Goal: Answer question/provide support: Share knowledge or assist other users

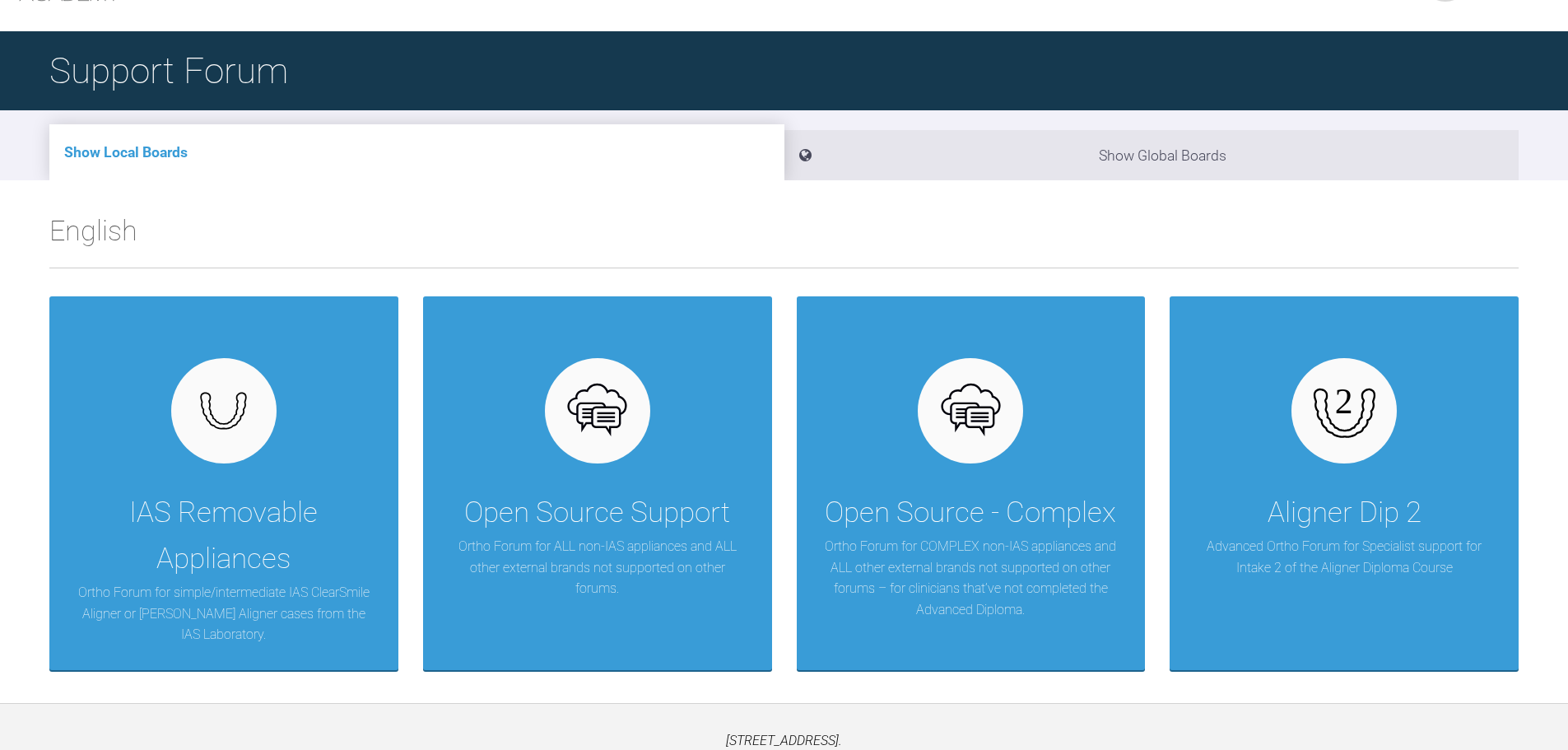
scroll to position [171, 0]
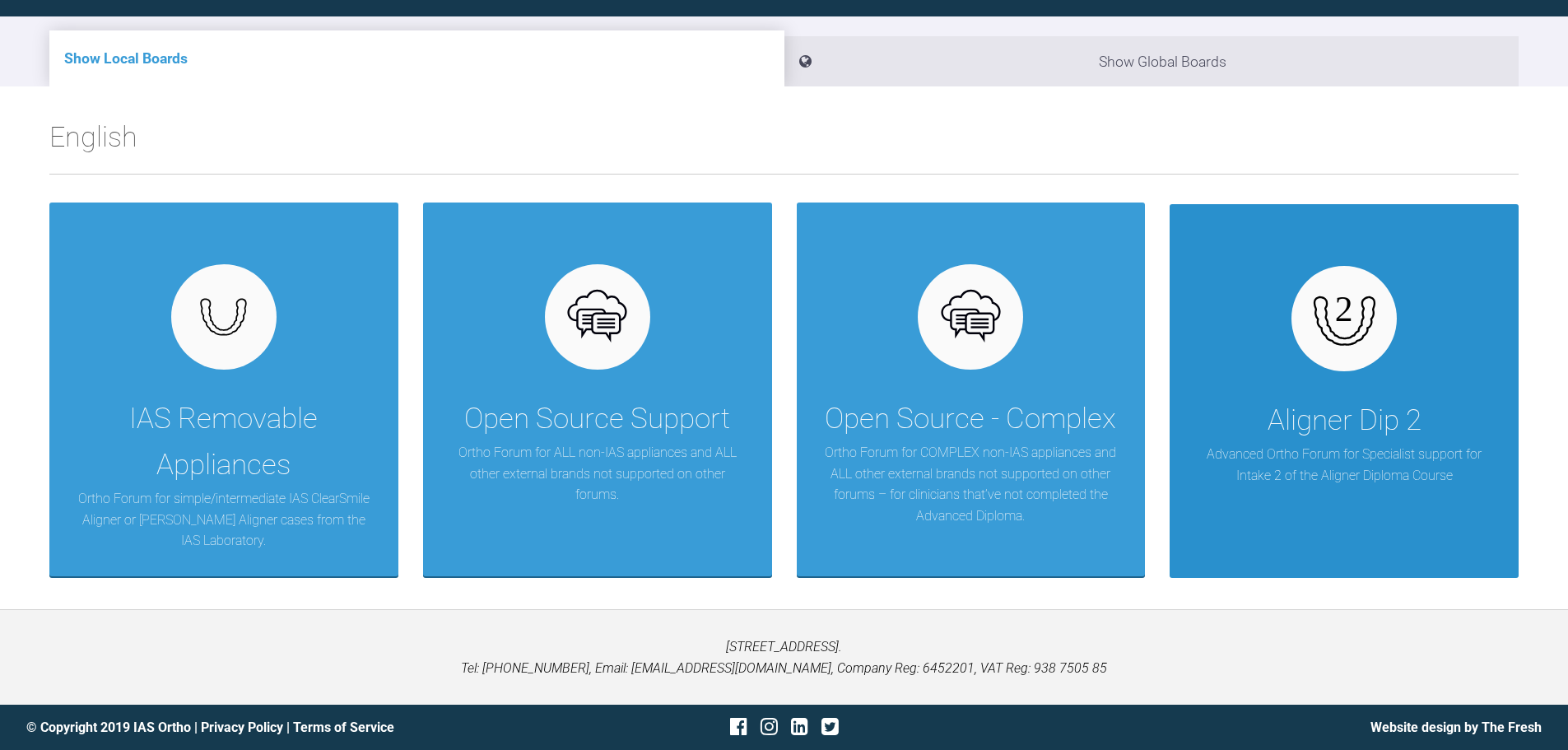
click at [1376, 375] on div "Aligner Dip 2 Advanced Ortho Forum for Specialist support for Intake 2 of the A…" at bounding box center [1343, 390] width 349 height 374
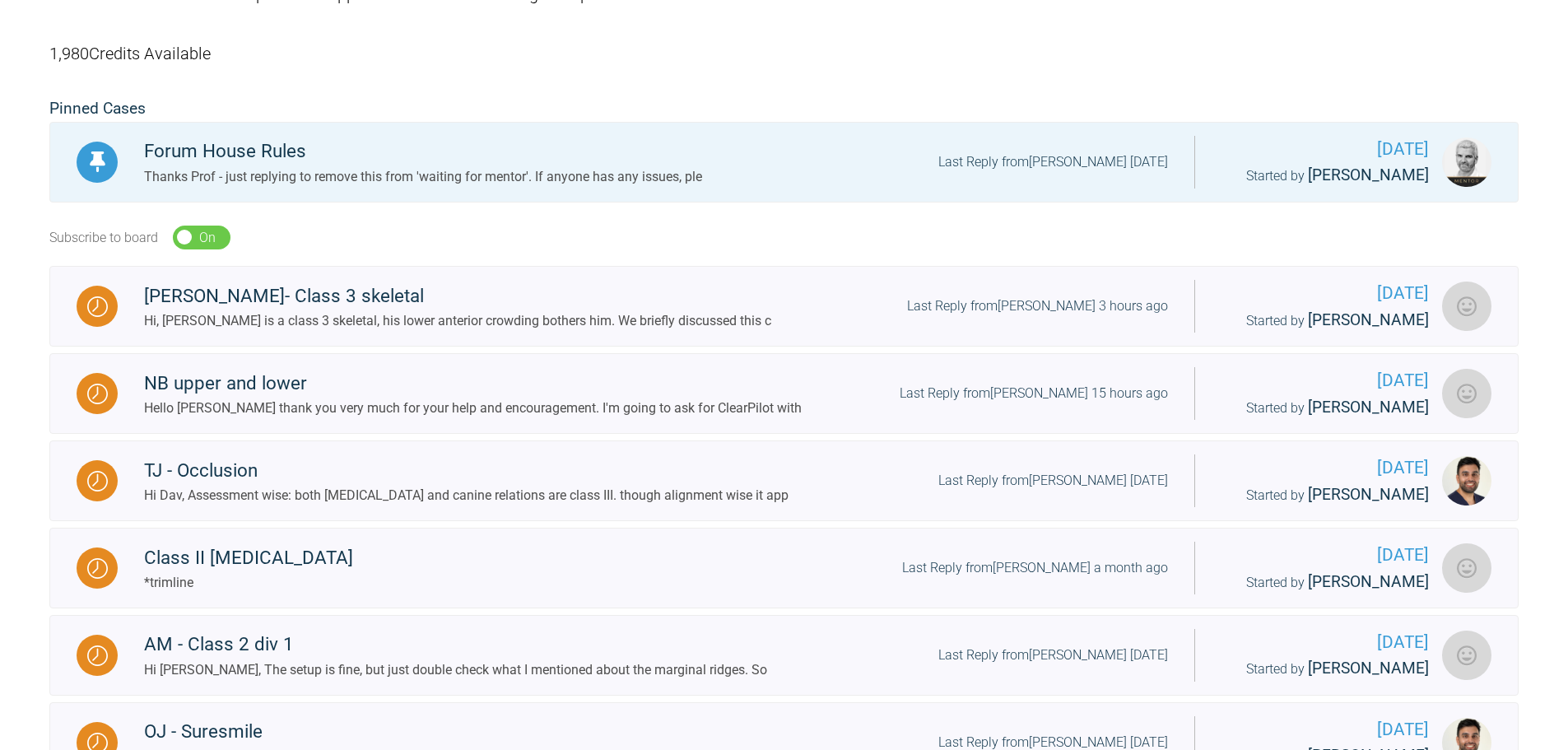
scroll to position [335, 0]
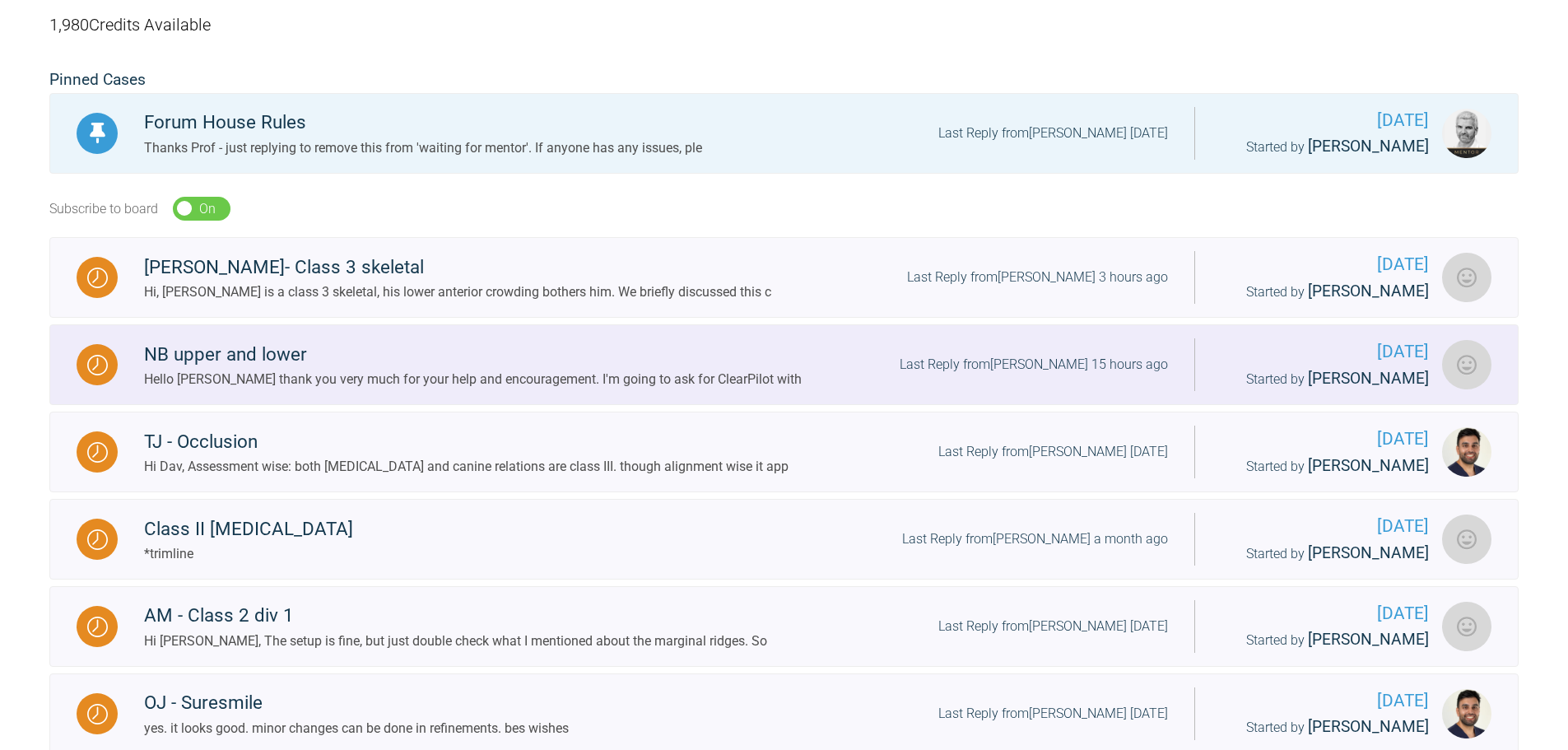
click at [292, 357] on div "NB upper and lower" at bounding box center [473, 355] width 658 height 30
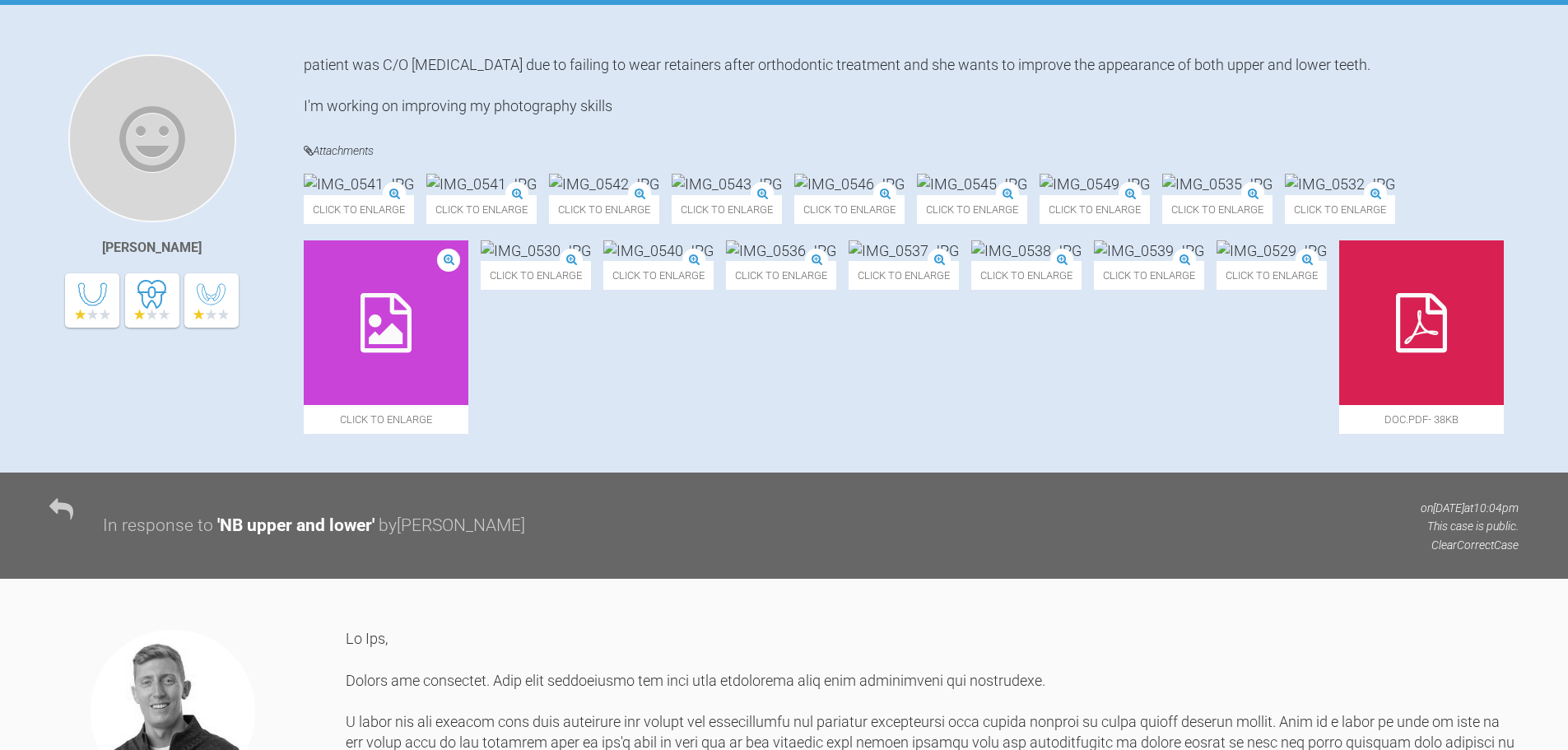
scroll to position [500, 0]
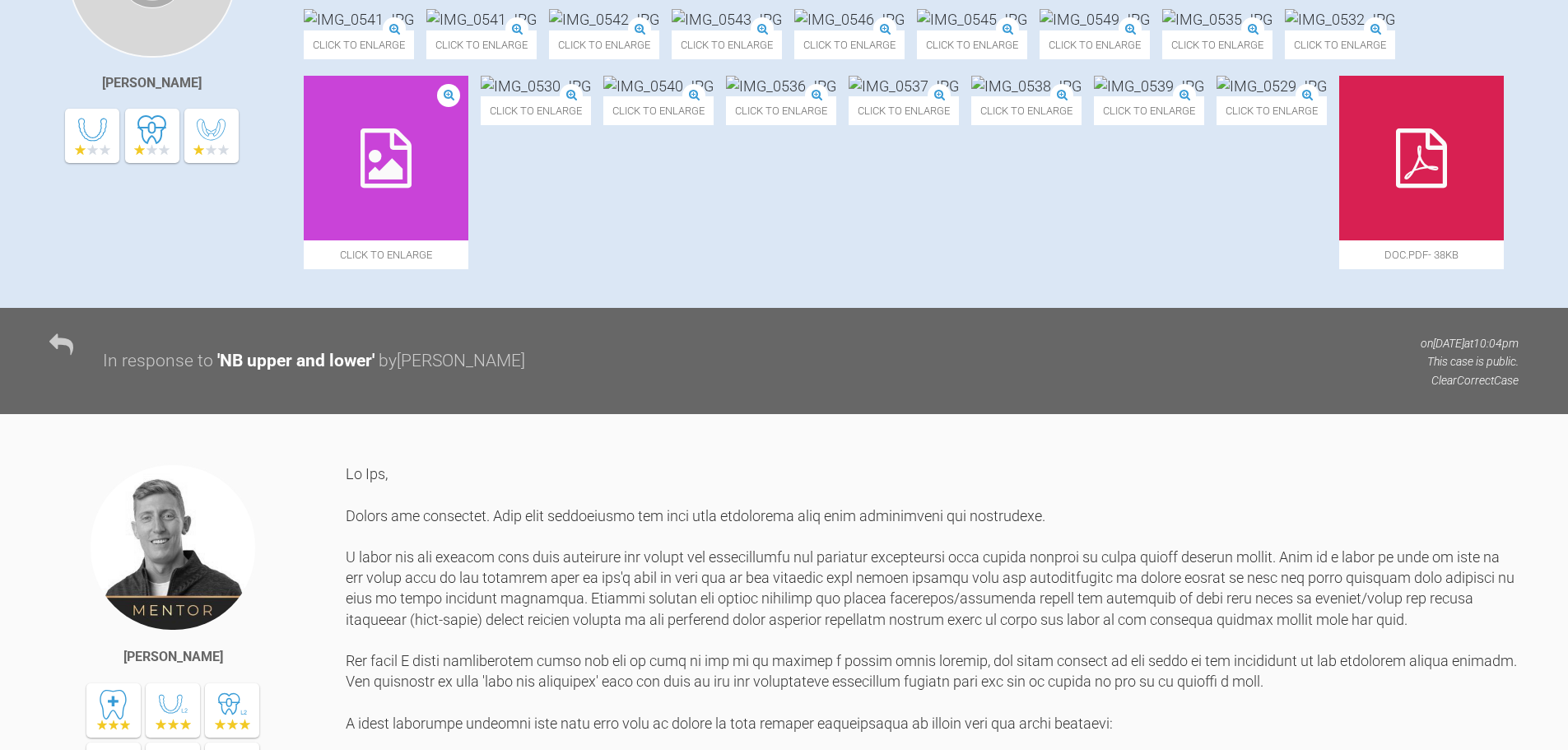
click at [469, 240] on div at bounding box center [386, 157] width 165 height 165
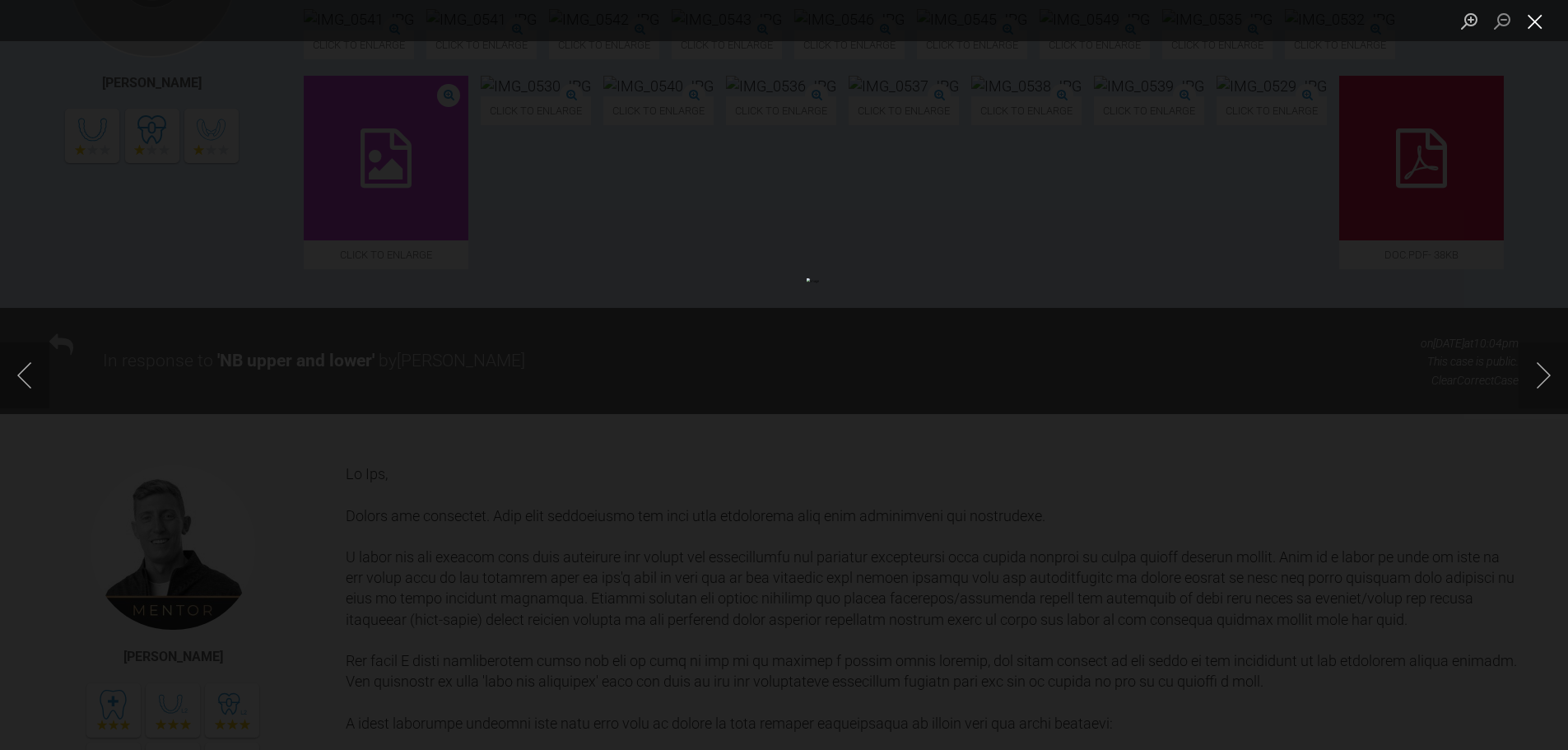
click at [1540, 26] on button "Close lightbox" at bounding box center [1534, 20] width 33 height 29
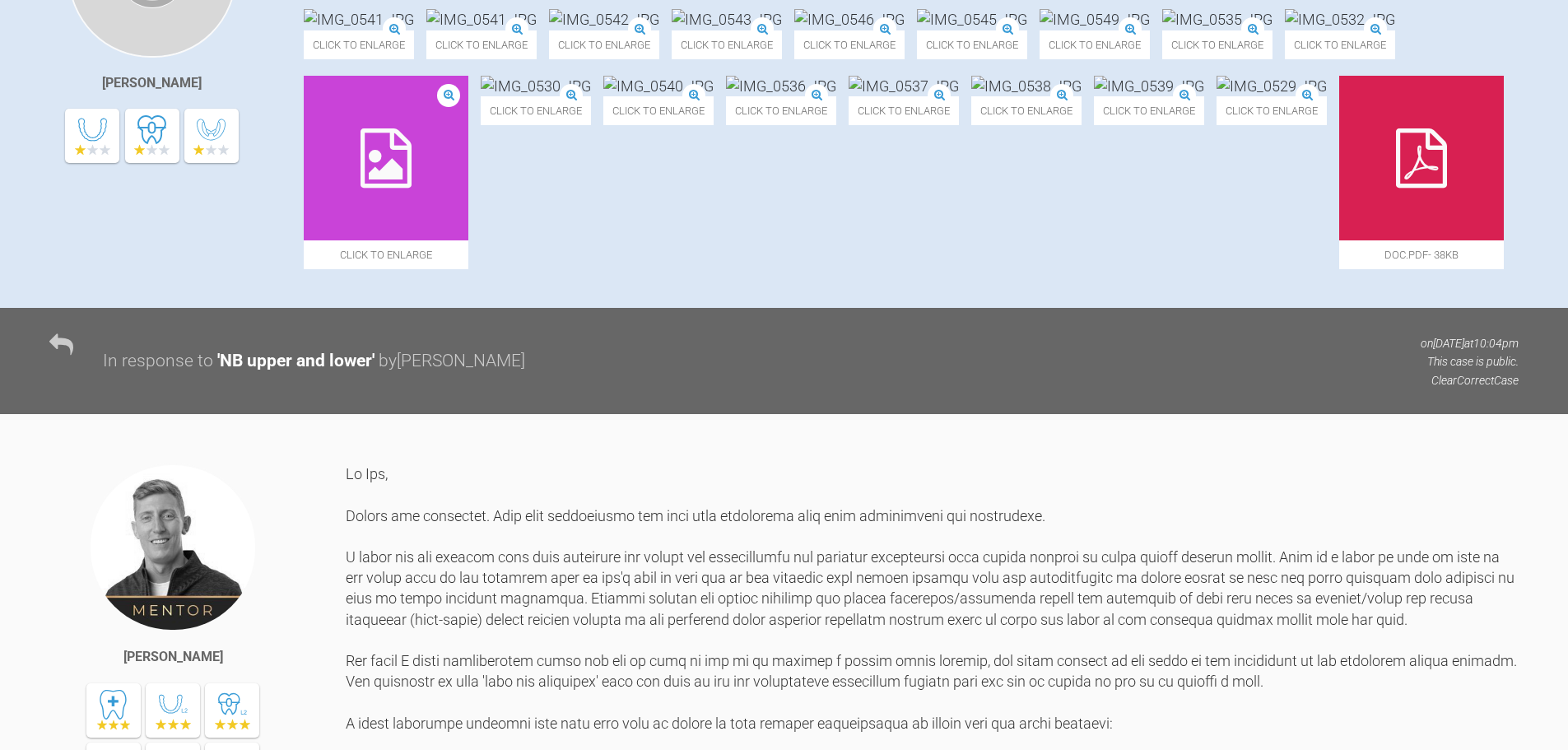
click at [1340, 240] on div at bounding box center [1422, 157] width 165 height 165
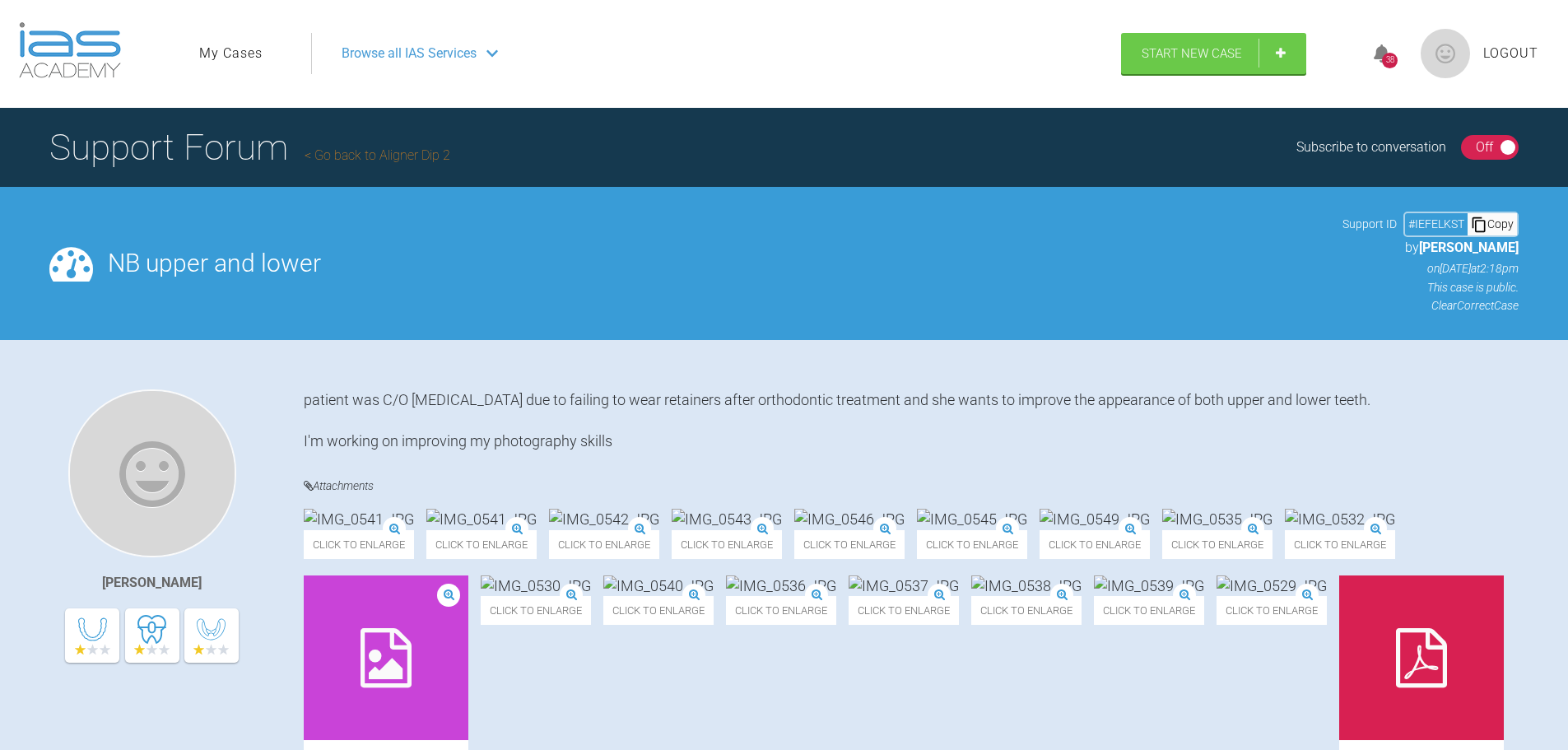
scroll to position [0, 0]
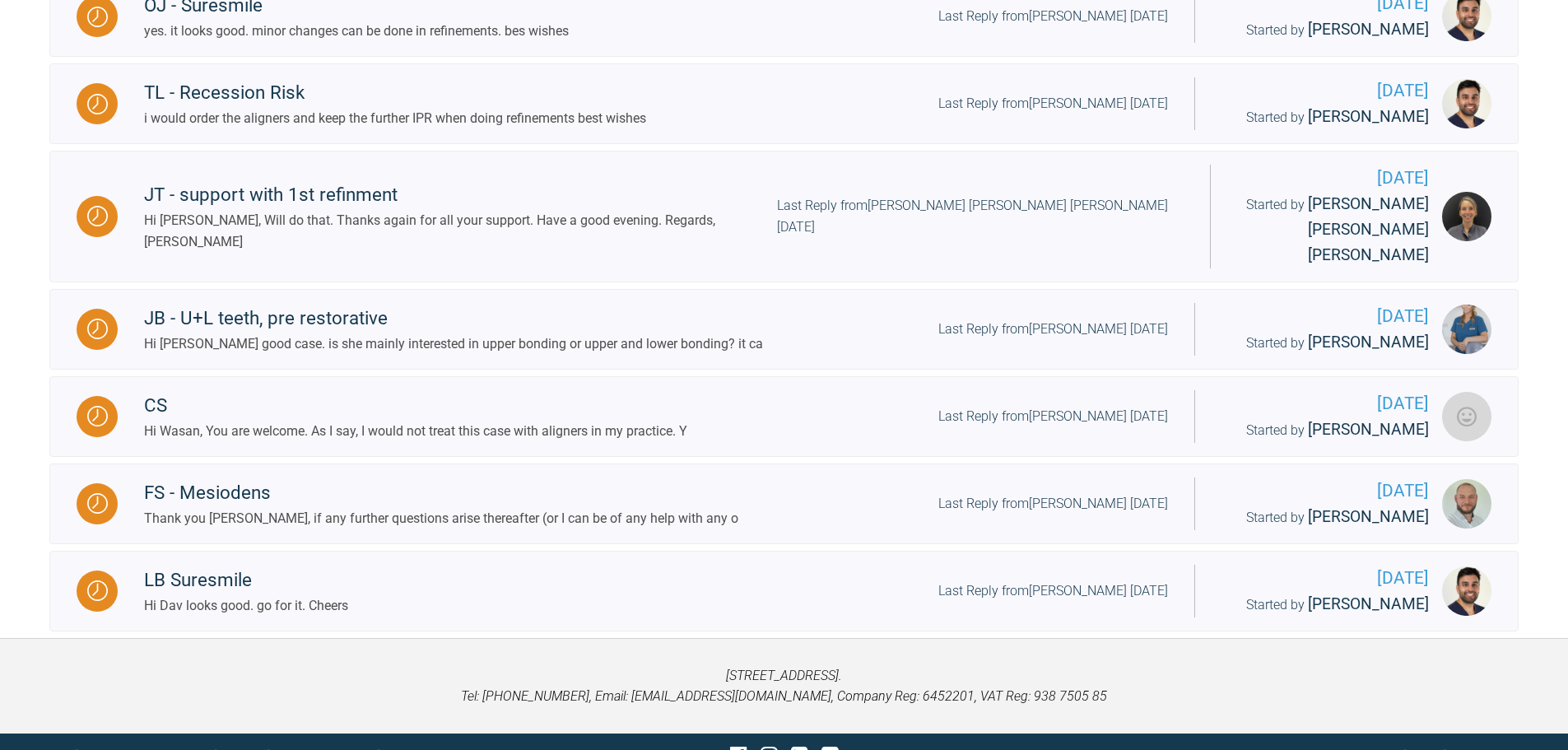
scroll to position [1035, 0]
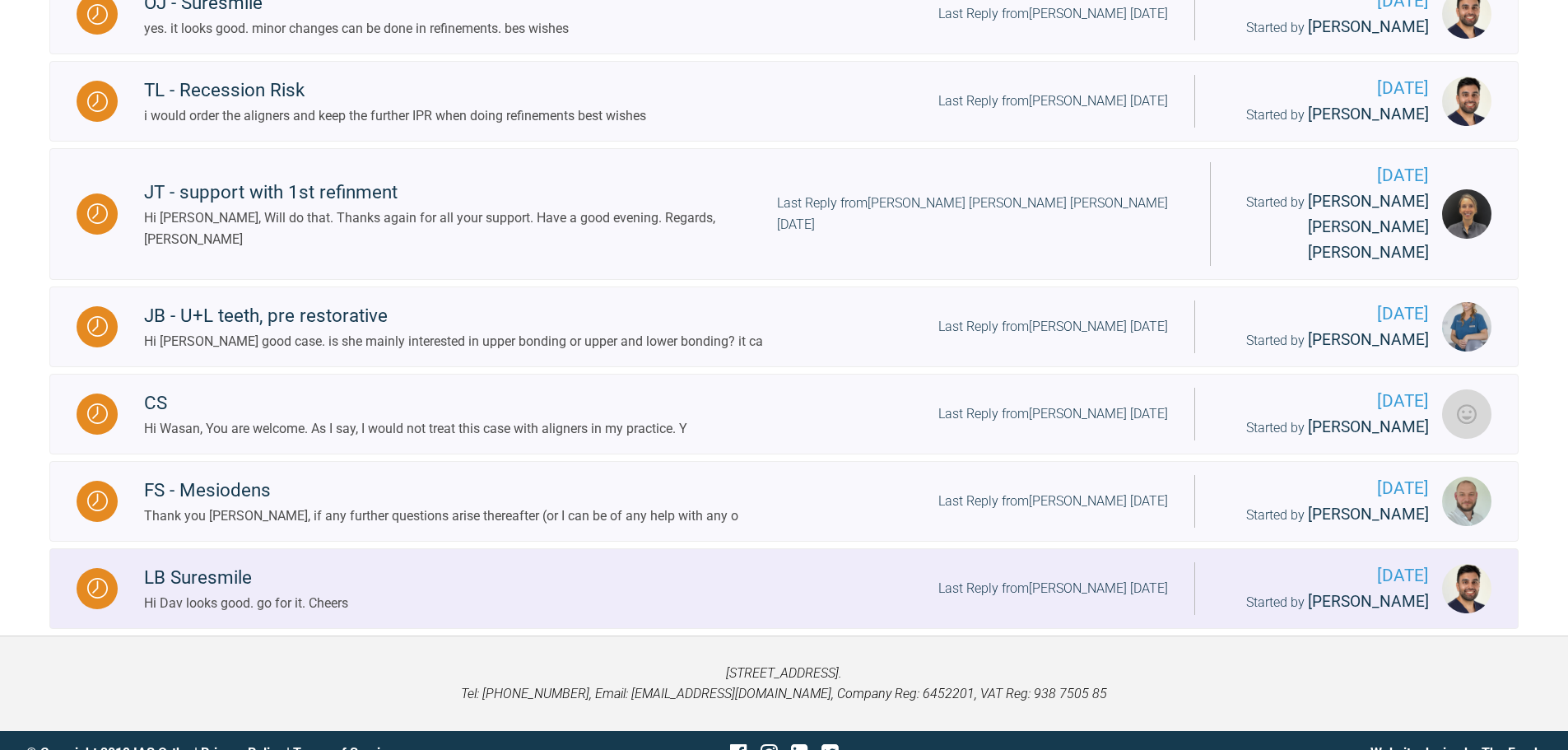
click at [239, 563] on div "LB Suresmile" at bounding box center [246, 578] width 204 height 30
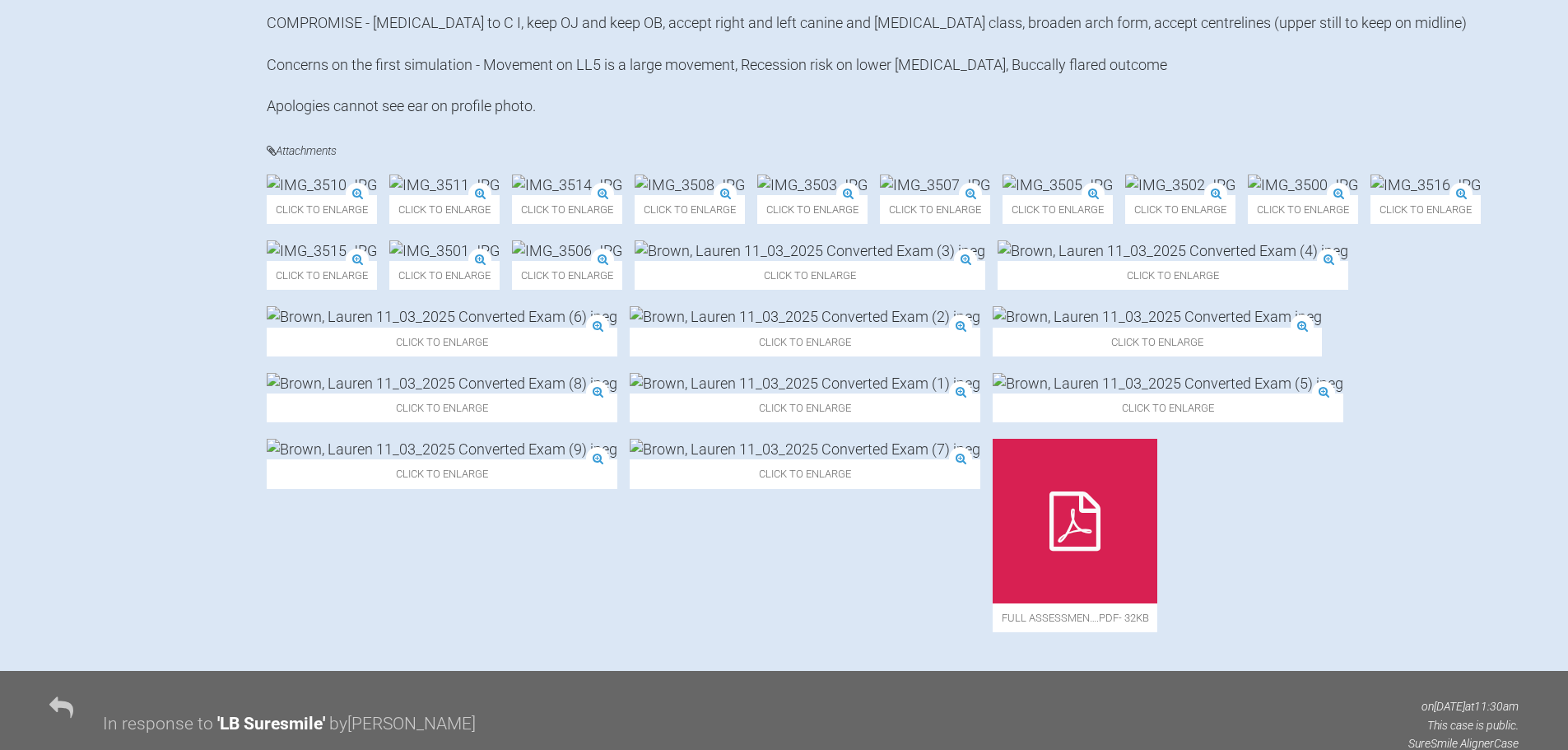
scroll to position [624, 0]
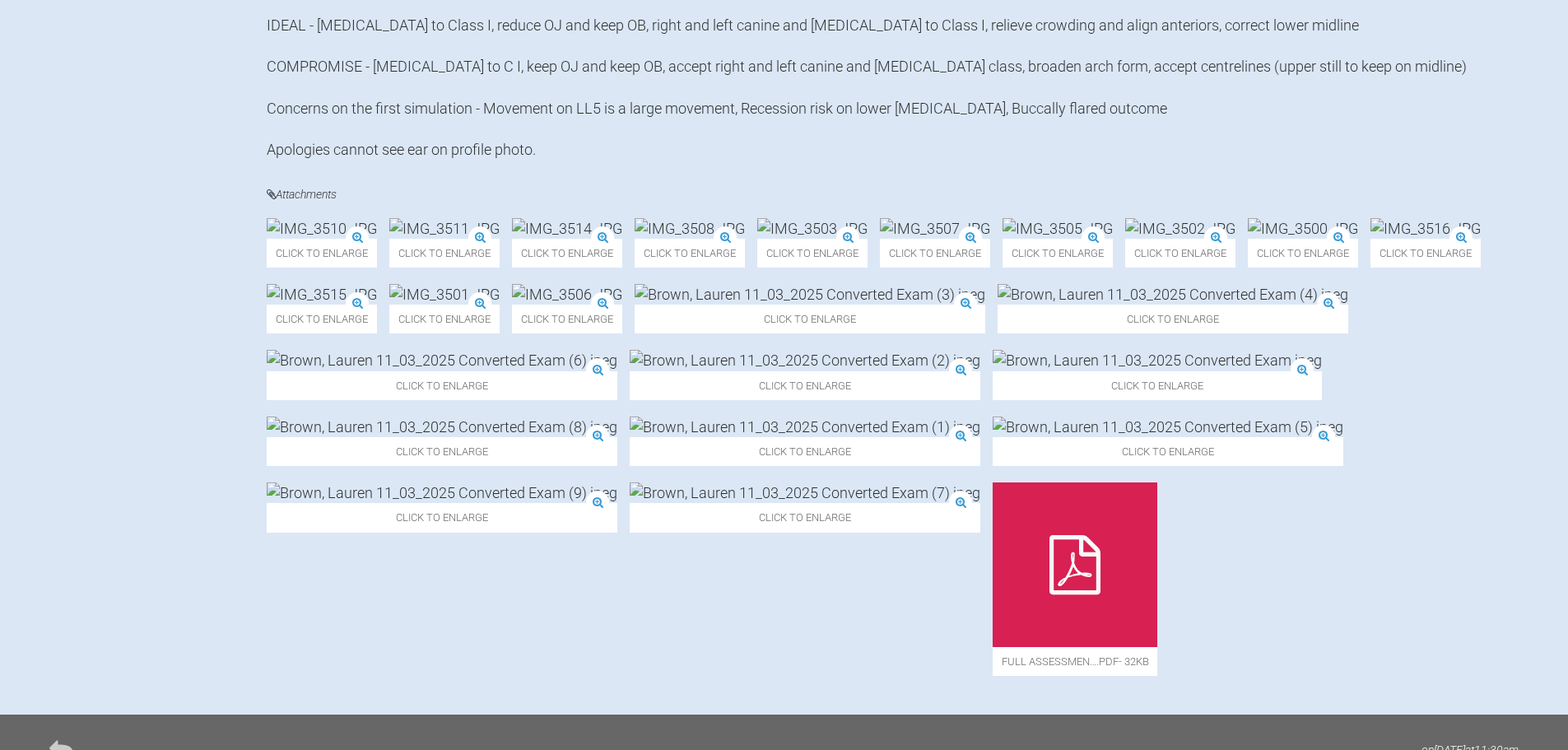
click at [867, 239] on img at bounding box center [812, 228] width 110 height 20
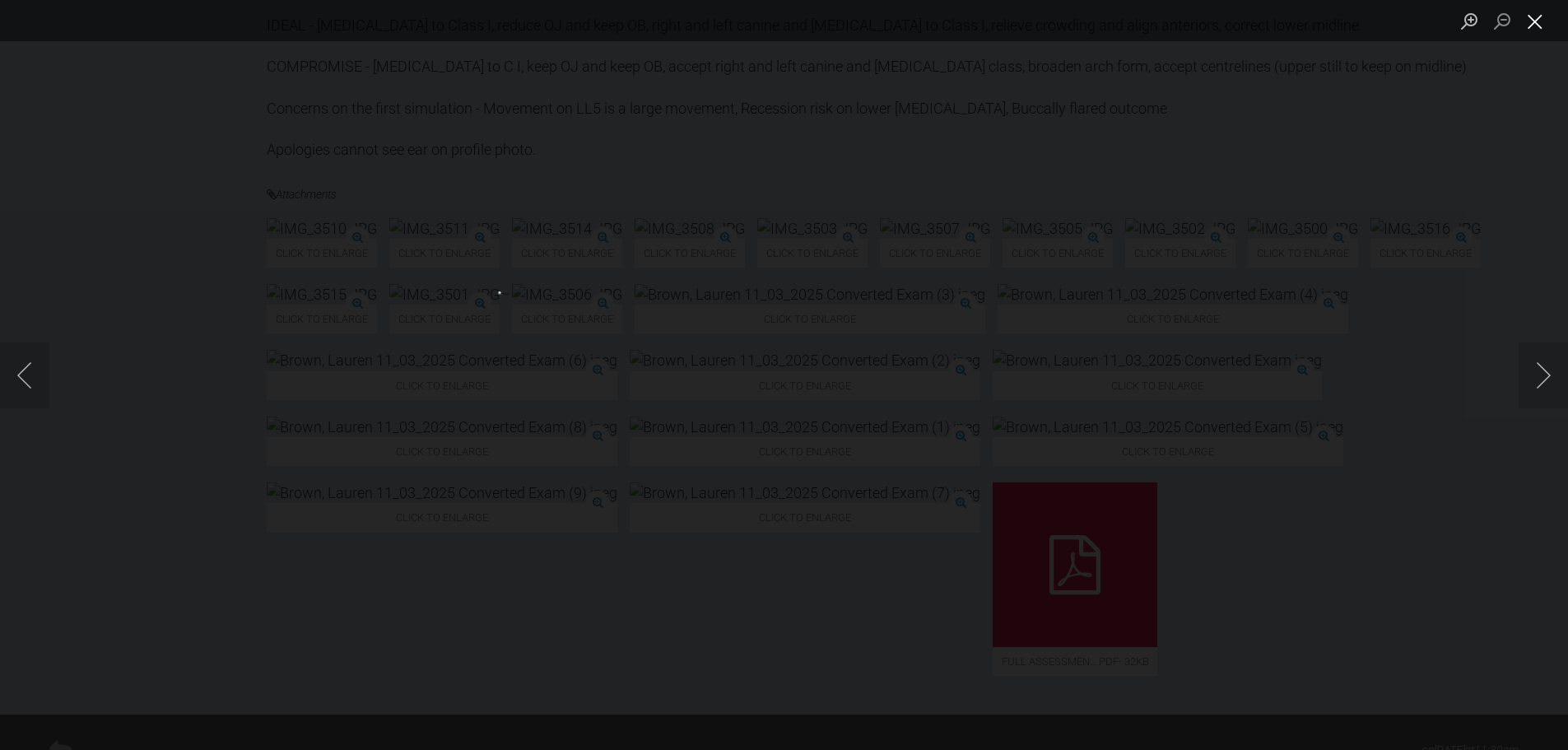
click at [1537, 12] on button "Close lightbox" at bounding box center [1534, 20] width 33 height 29
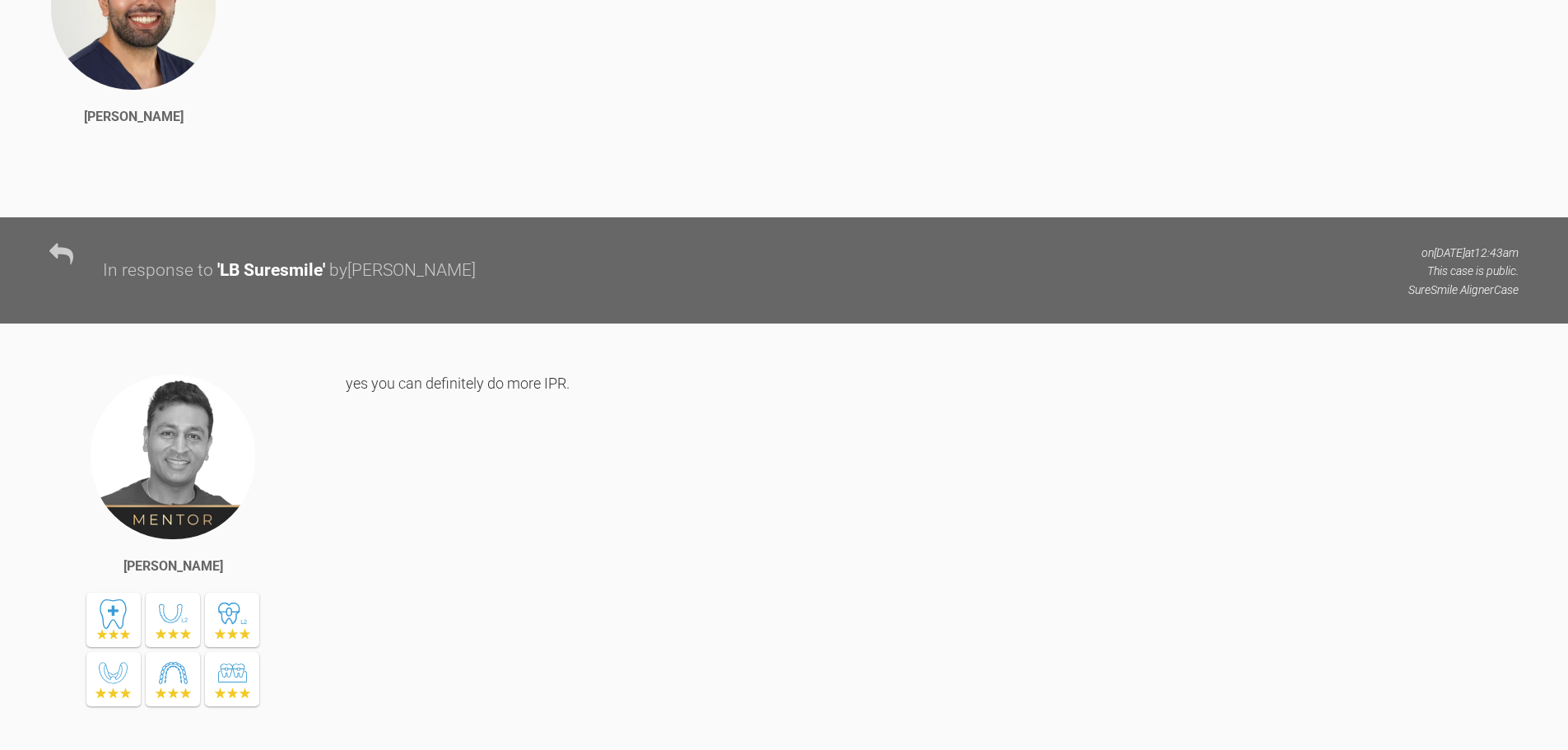
scroll to position [5810, 0]
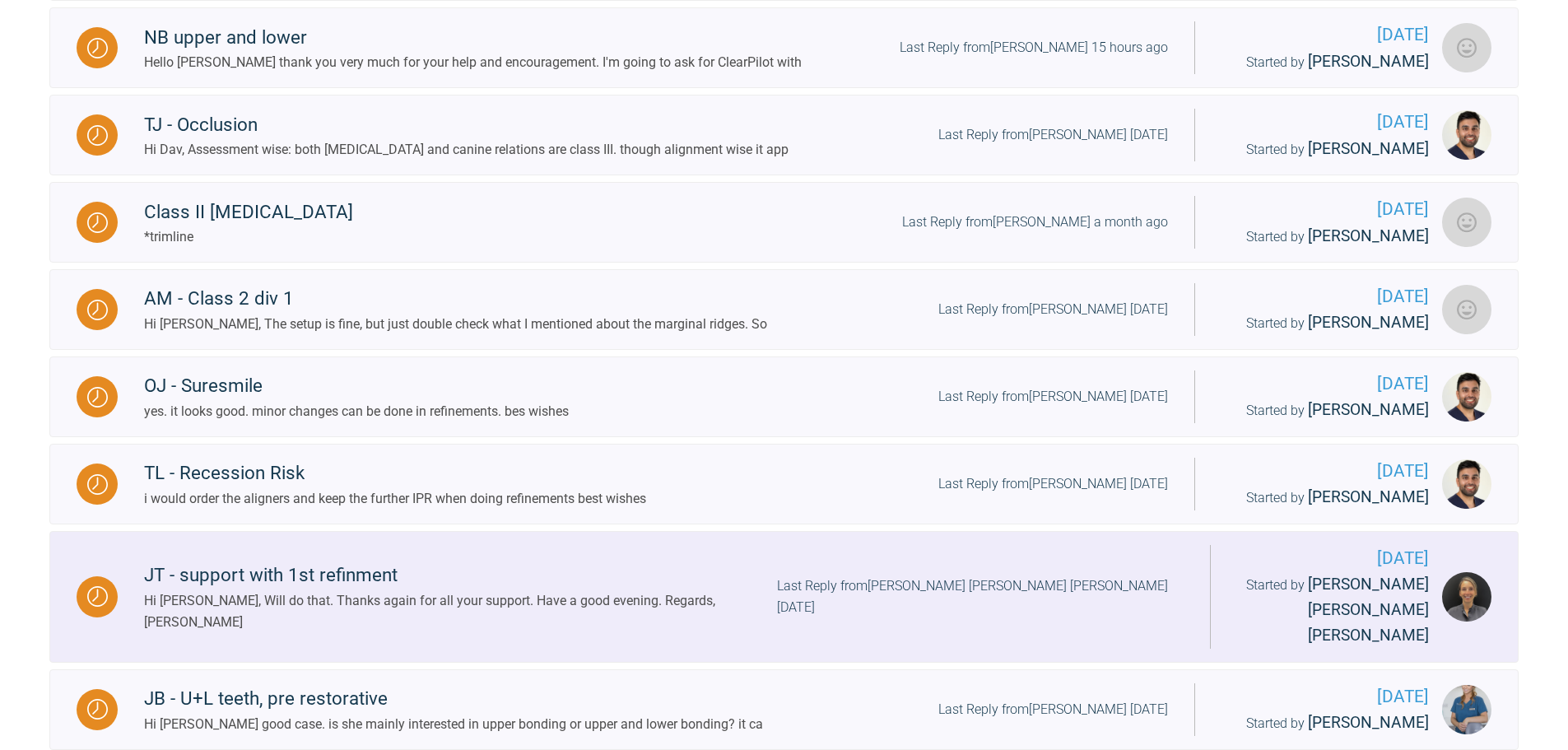
scroll to position [624, 0]
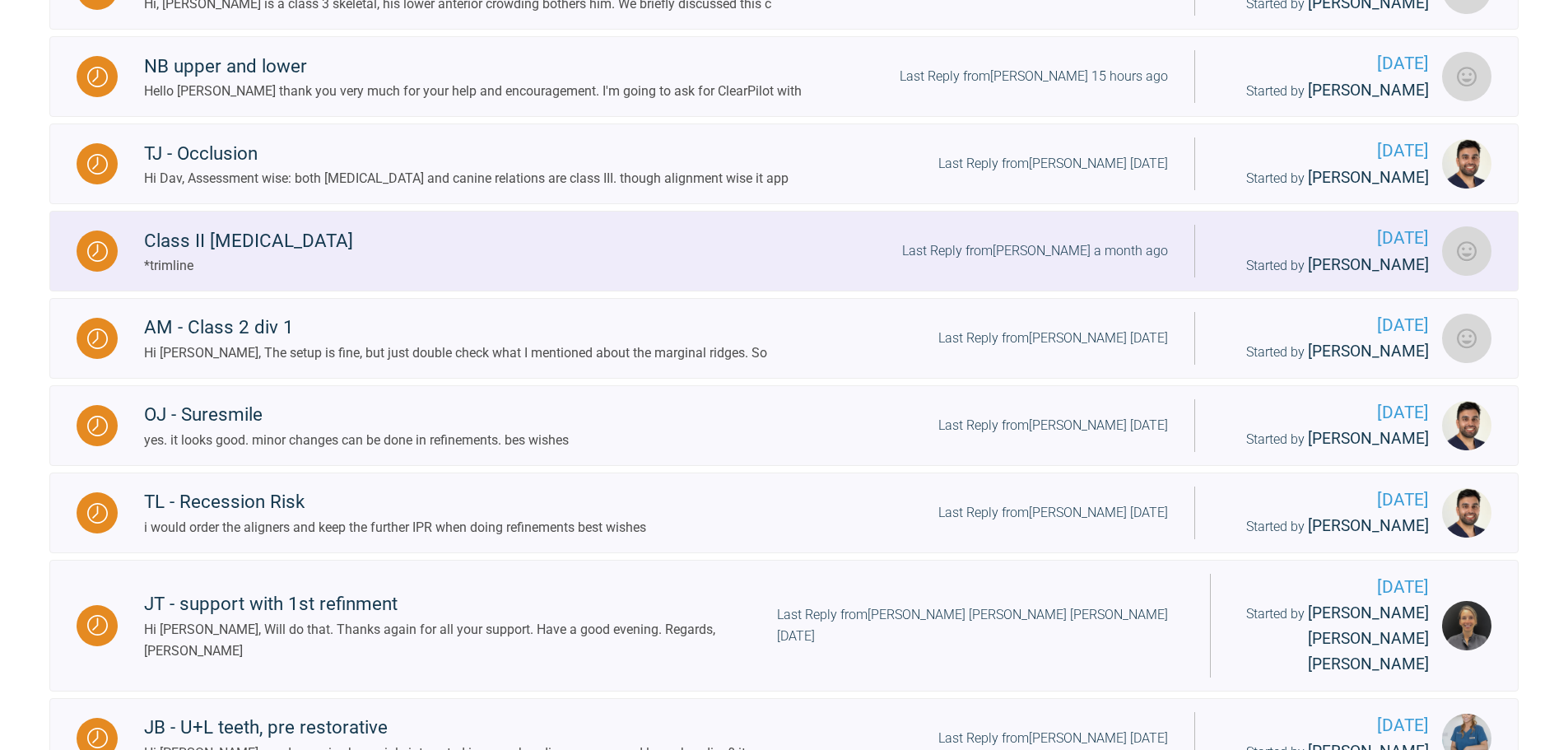
click at [276, 244] on div "Class II [MEDICAL_DATA]" at bounding box center [249, 241] width 209 height 30
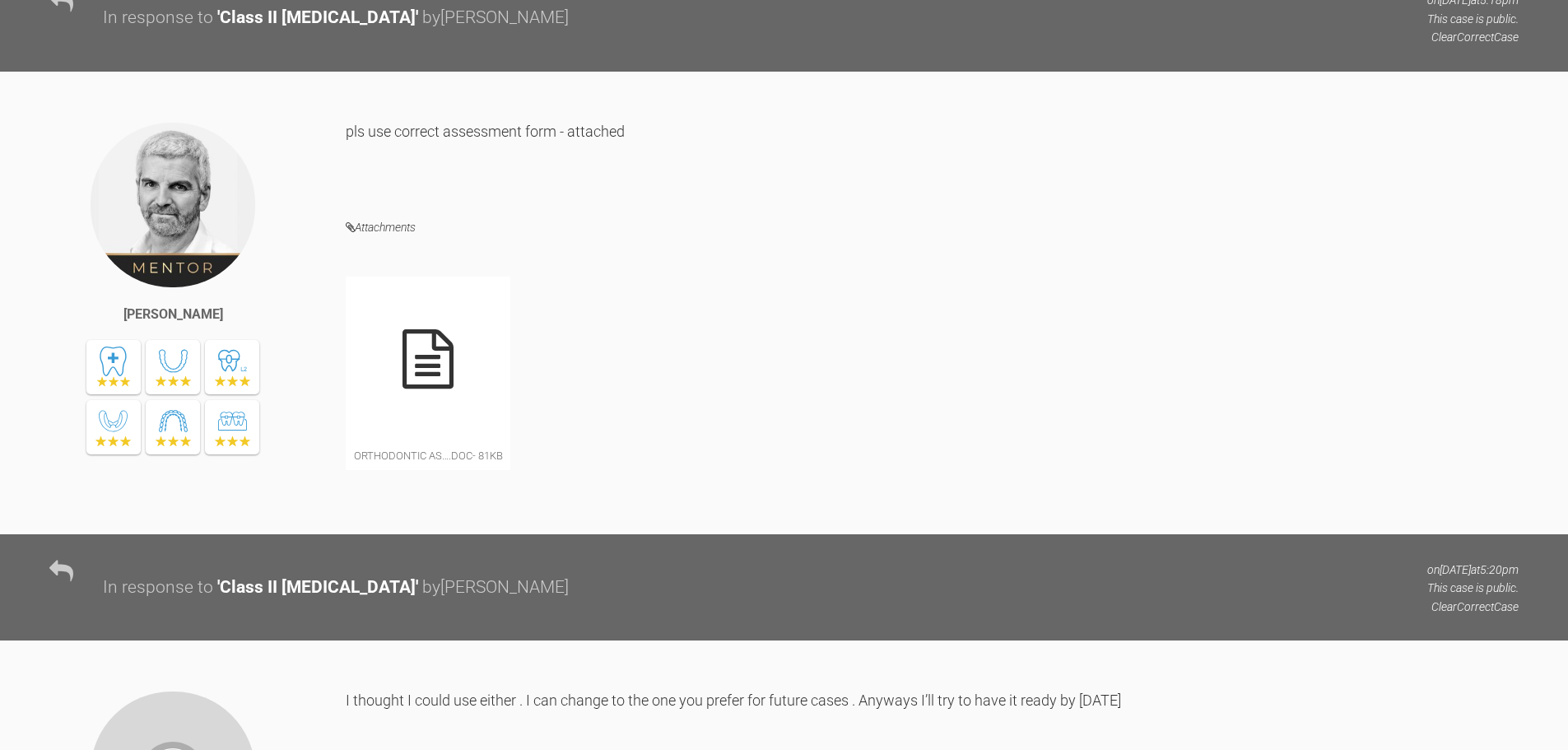
scroll to position [906, 0]
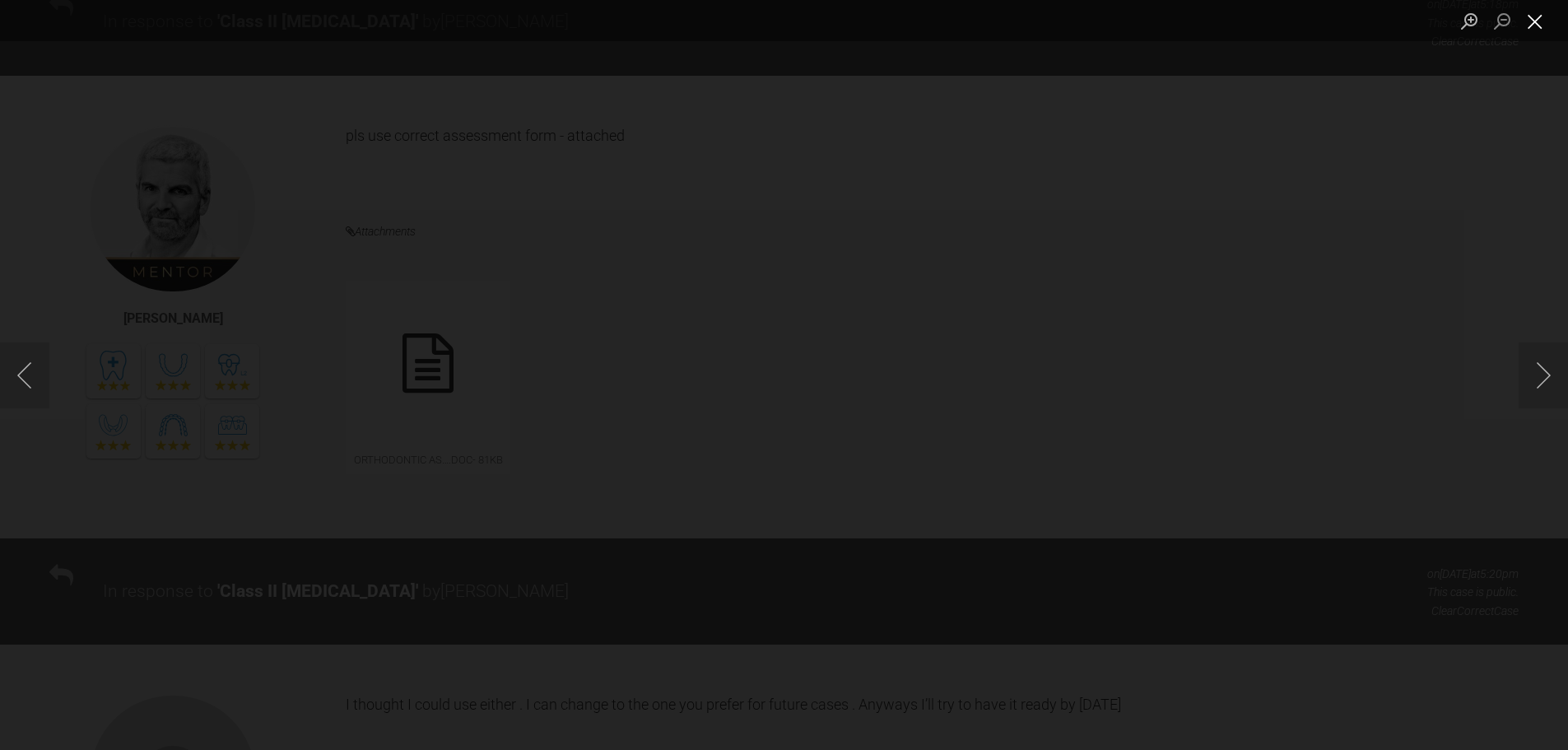
click at [1539, 16] on button "Close lightbox" at bounding box center [1534, 20] width 33 height 29
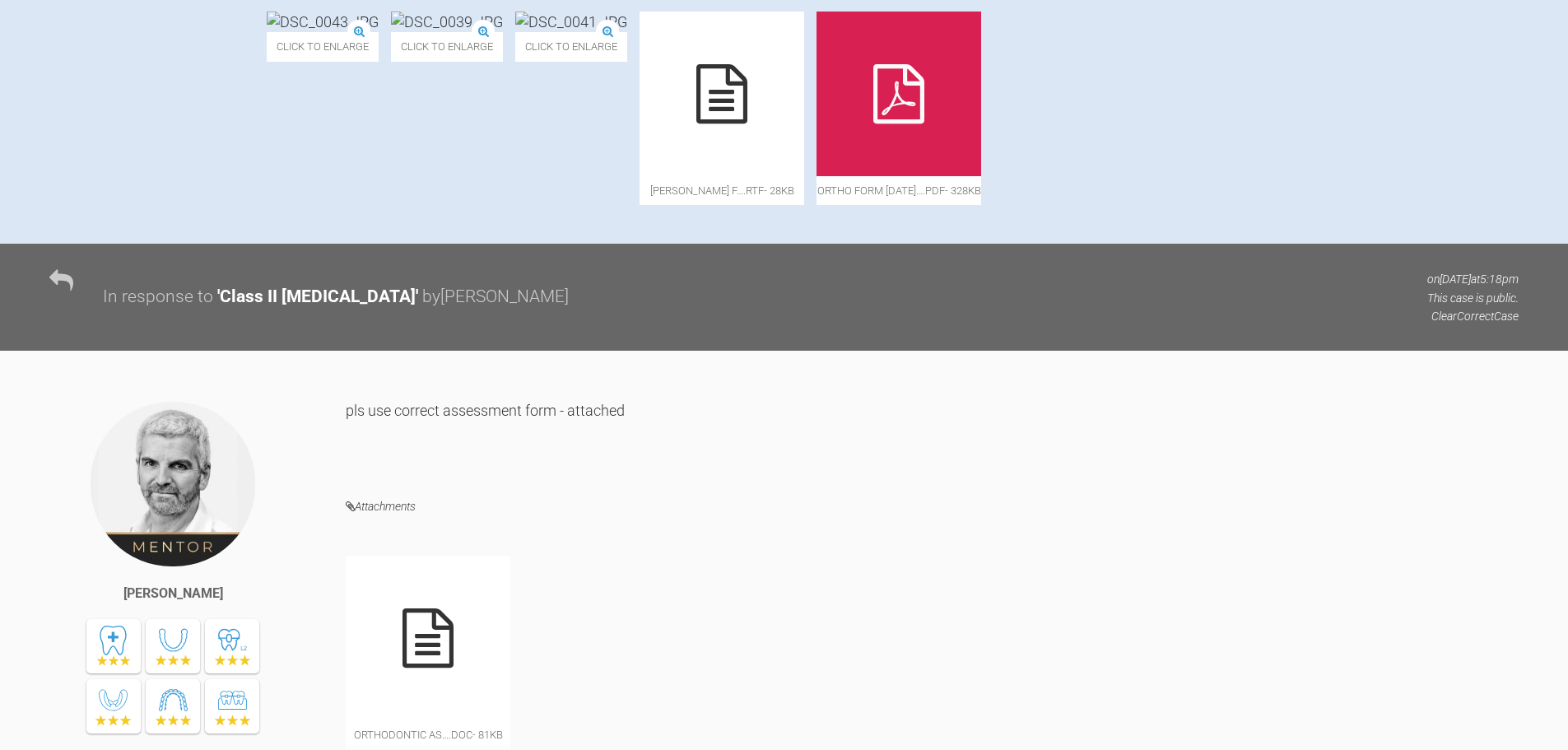
scroll to position [741, 0]
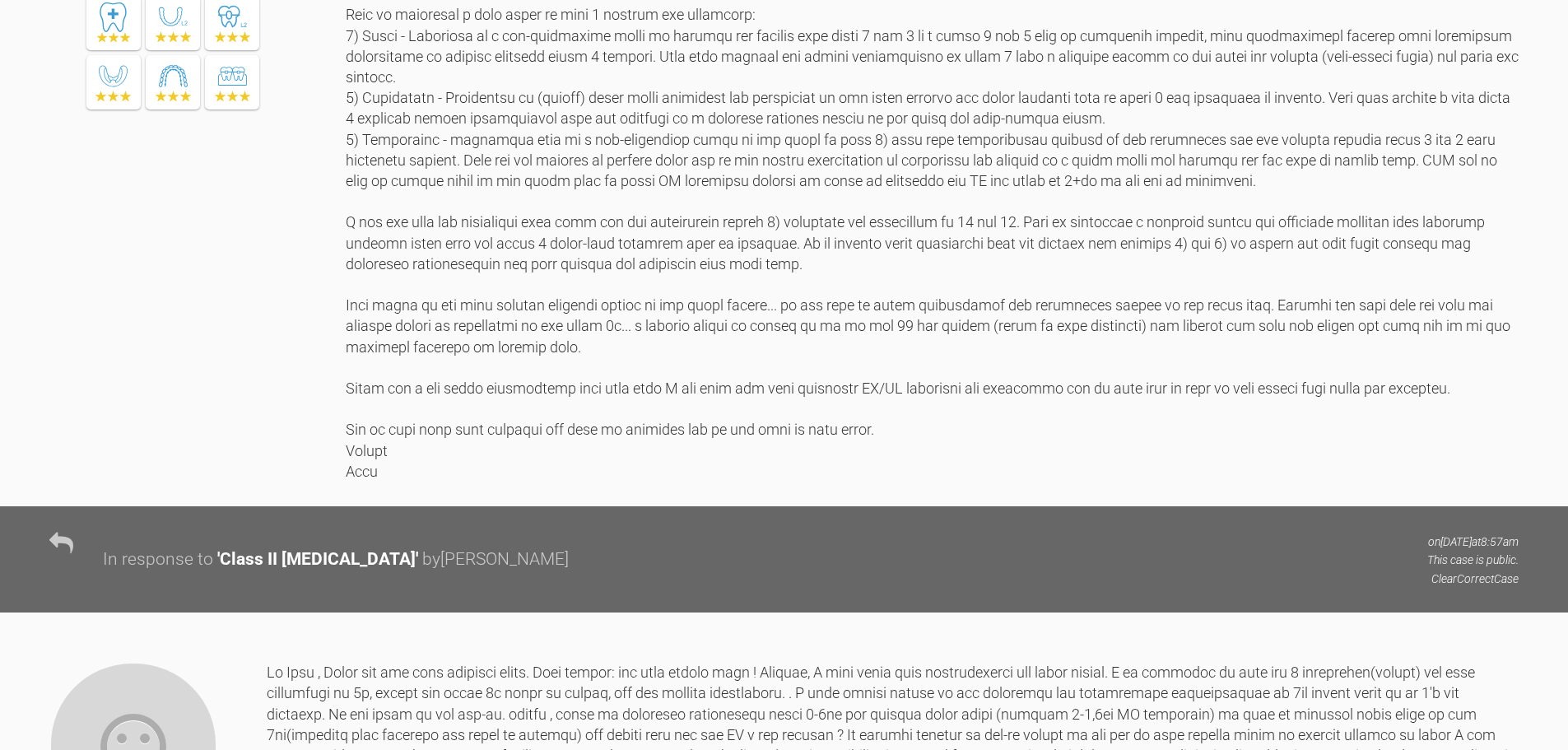
scroll to position [3293, 0]
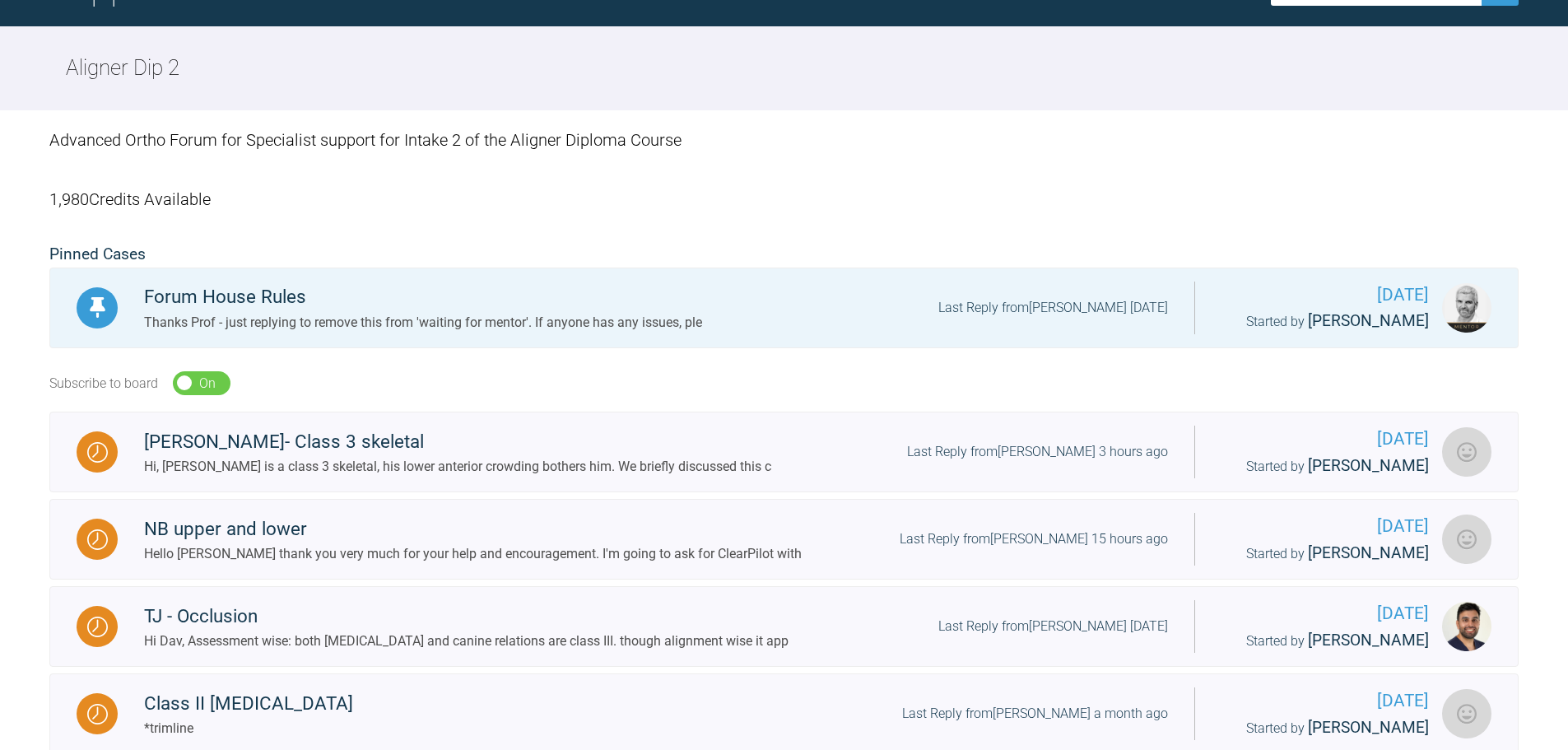
scroll to position [130, 0]
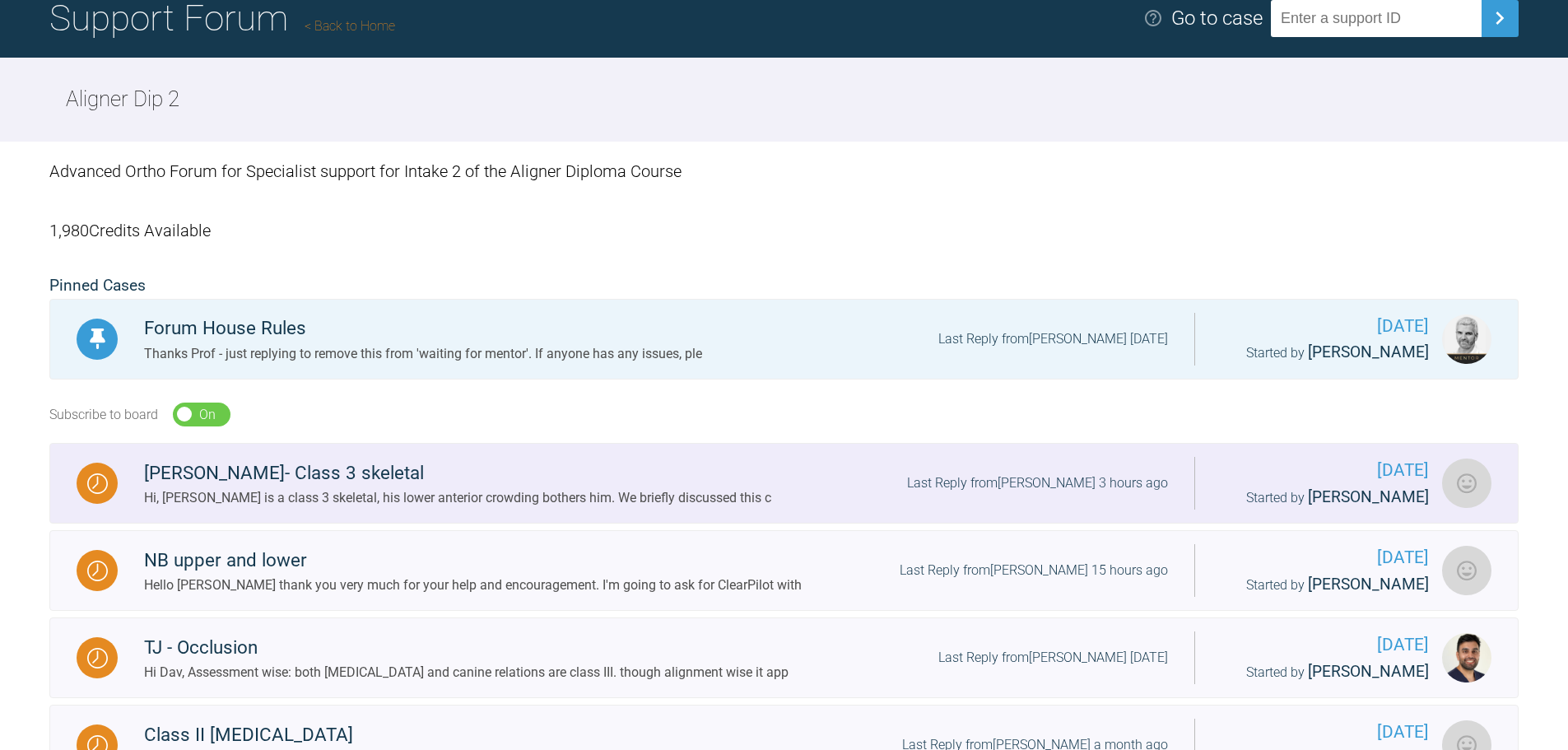
click at [290, 472] on div "[PERSON_NAME]- Class 3 skeletal" at bounding box center [457, 473] width 627 height 30
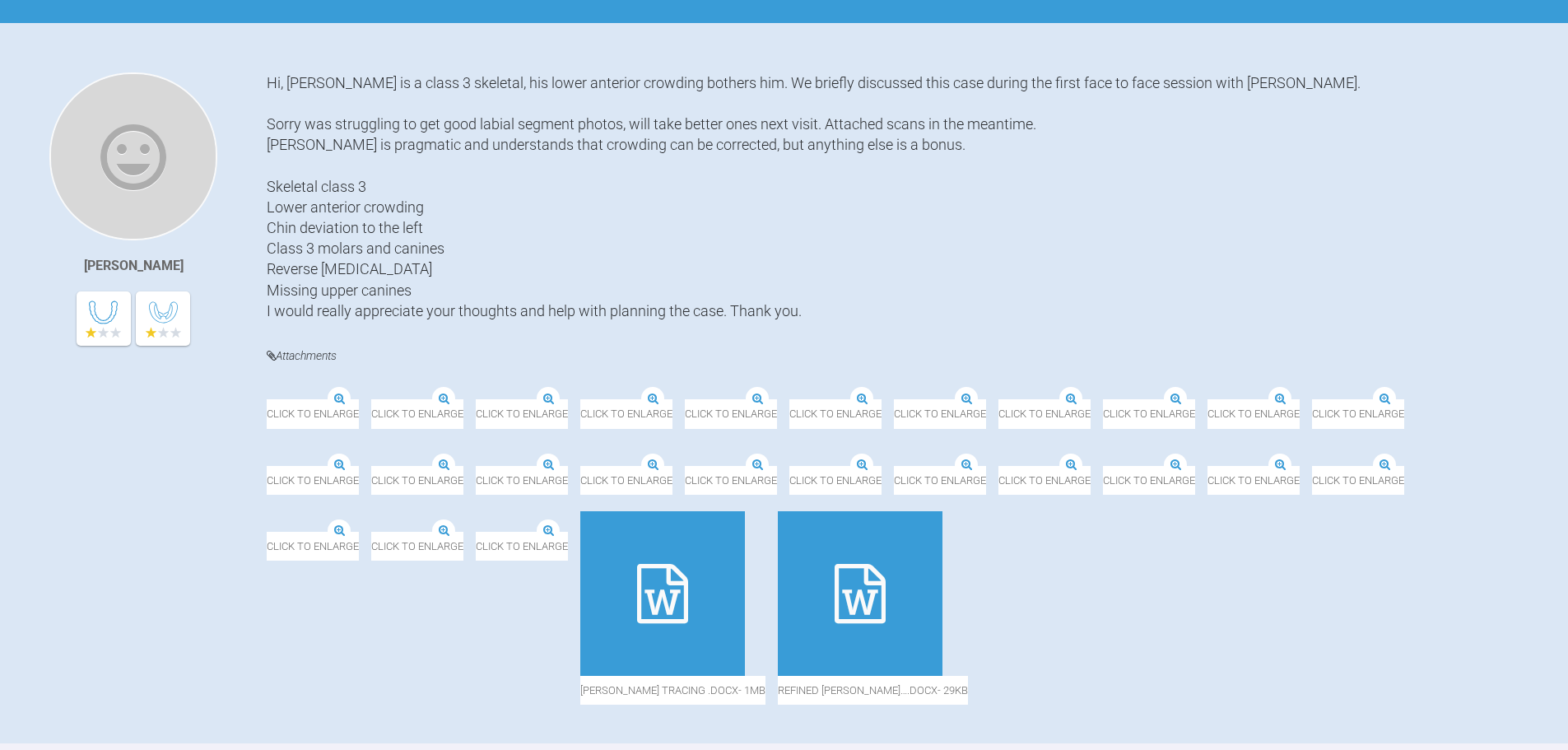
scroll to position [289, 0]
